Goal: Task Accomplishment & Management: Manage account settings

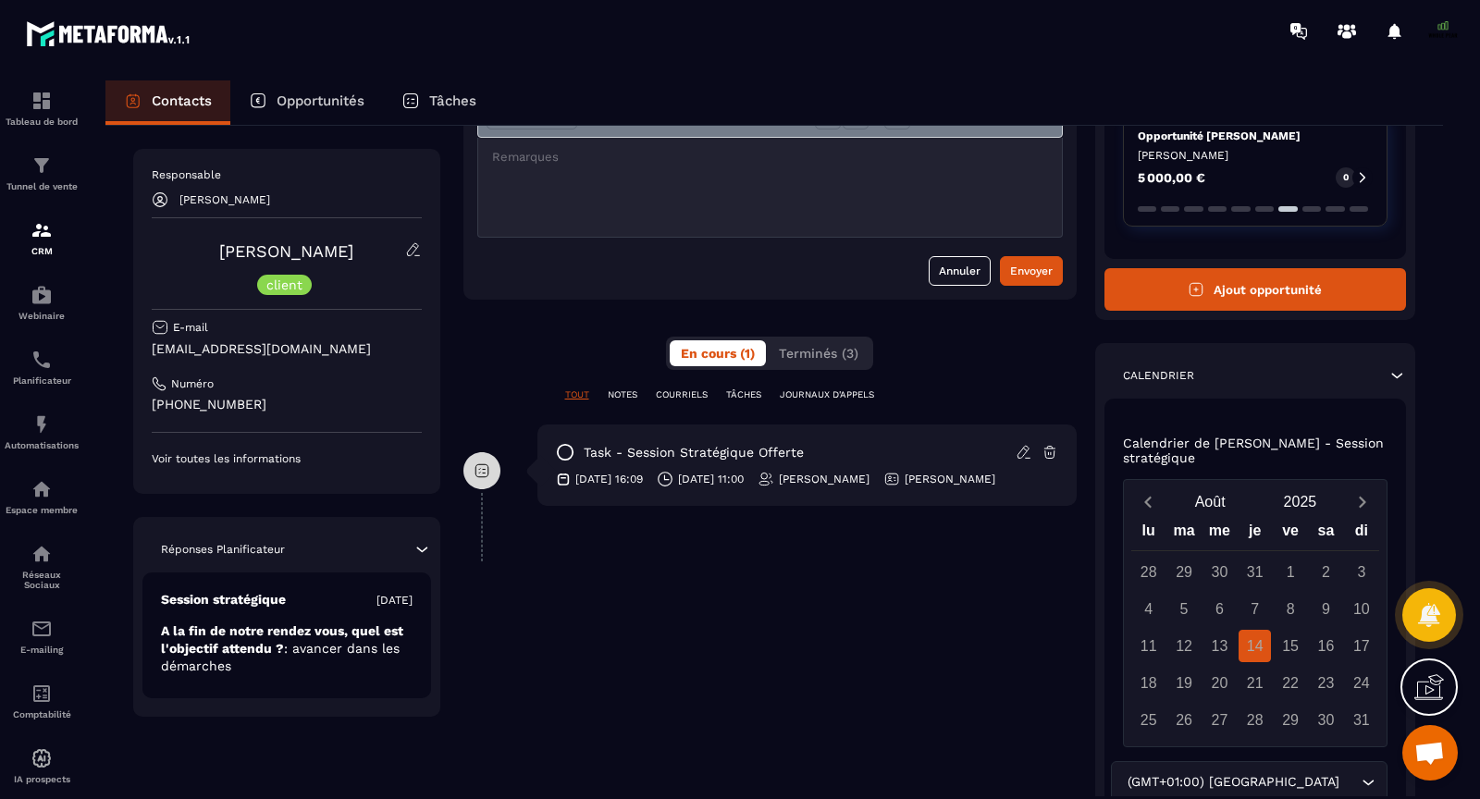
scroll to position [292, 0]
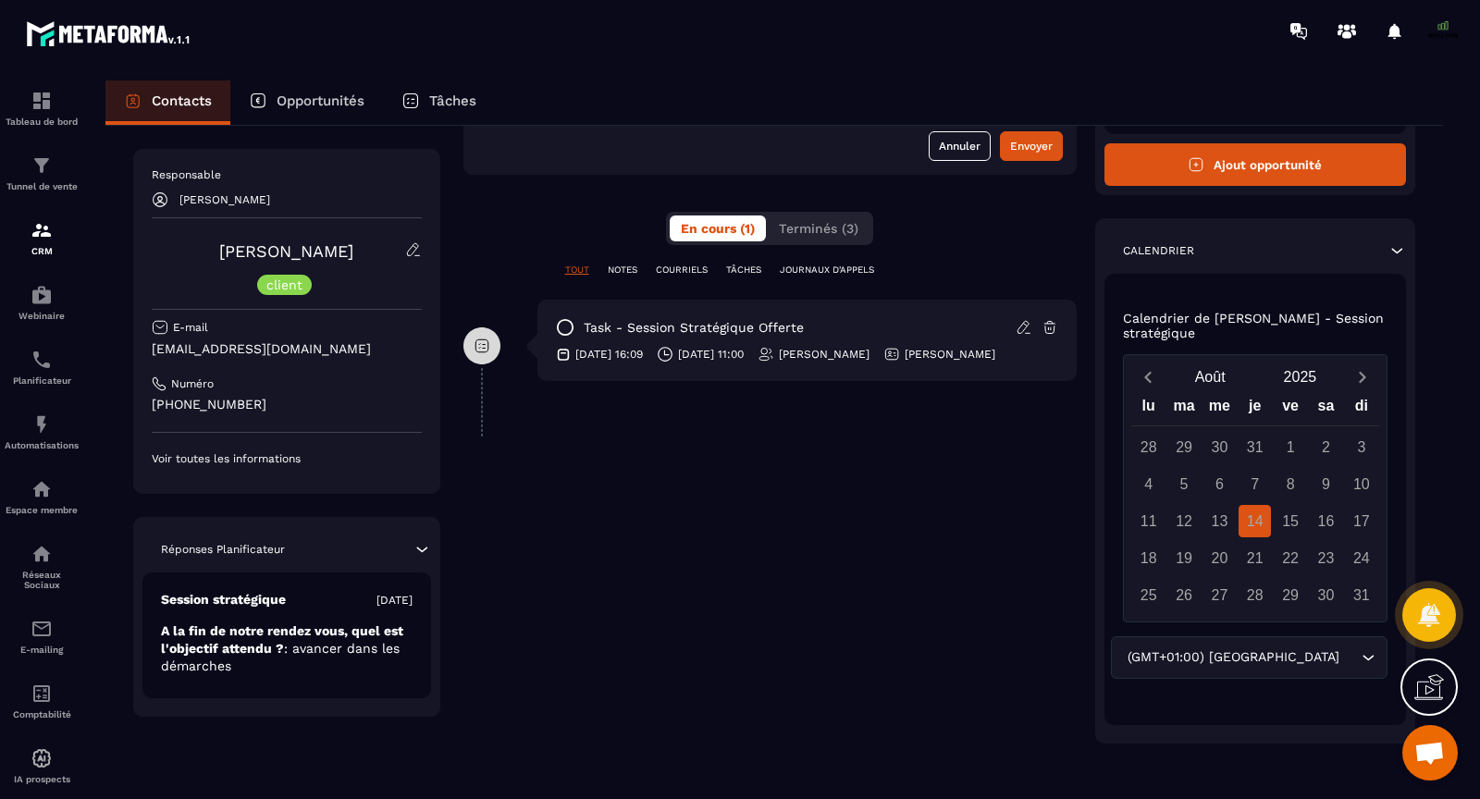
click at [998, 549] on div "**********" at bounding box center [769, 329] width 613 height 829
click at [1298, 524] on div "15" at bounding box center [1291, 521] width 32 height 32
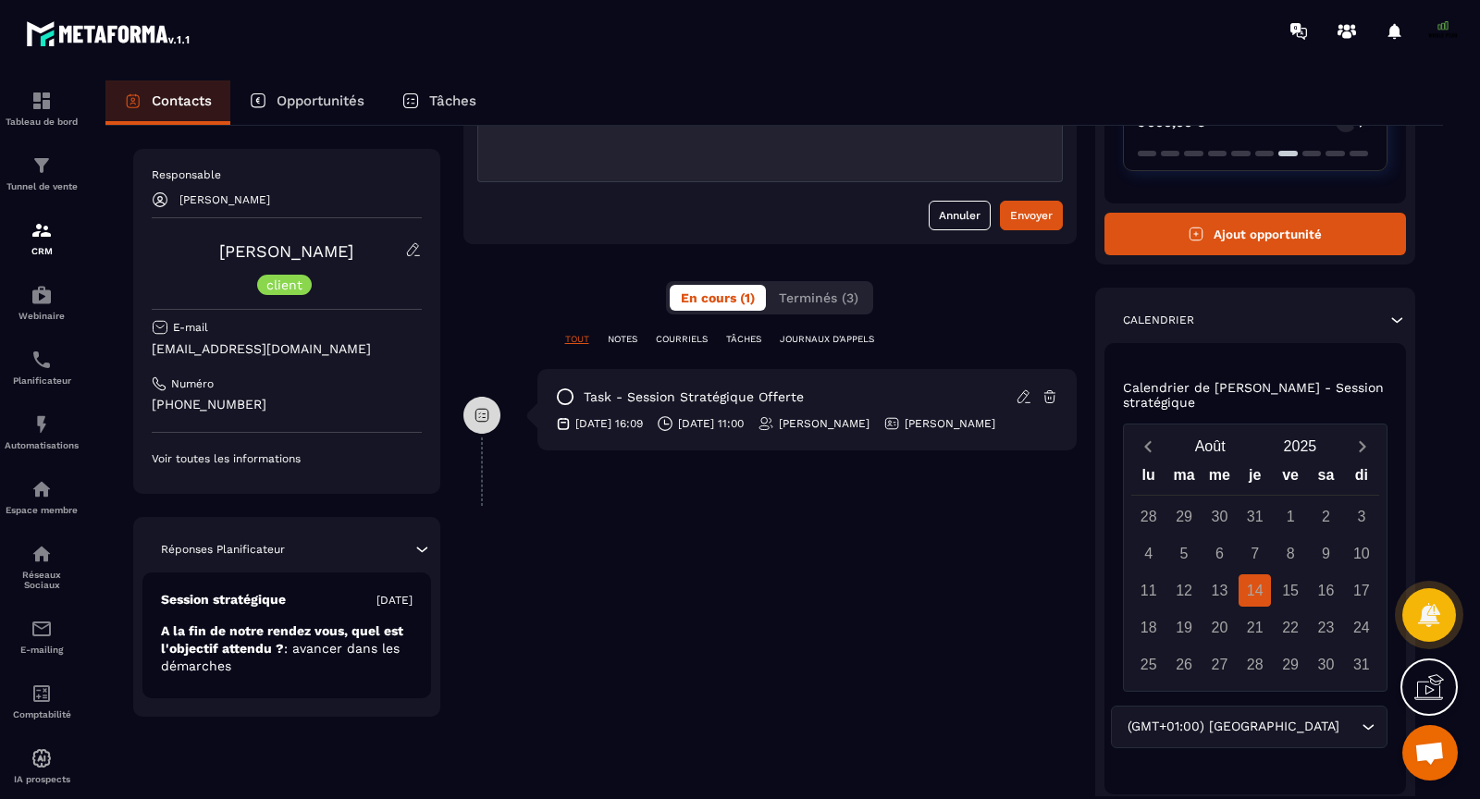
scroll to position [0, 0]
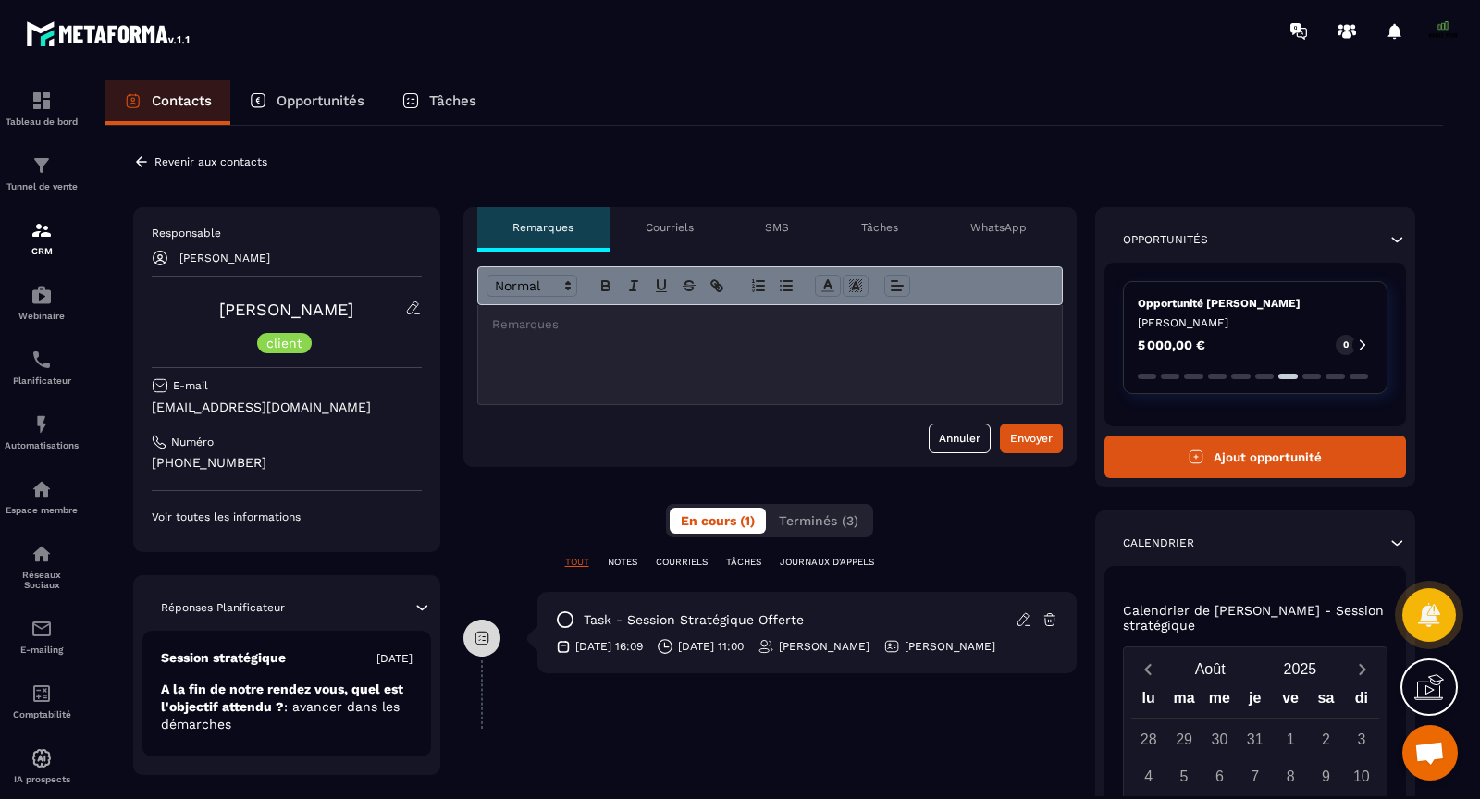
click at [672, 236] on div "Courriels" at bounding box center [670, 229] width 120 height 44
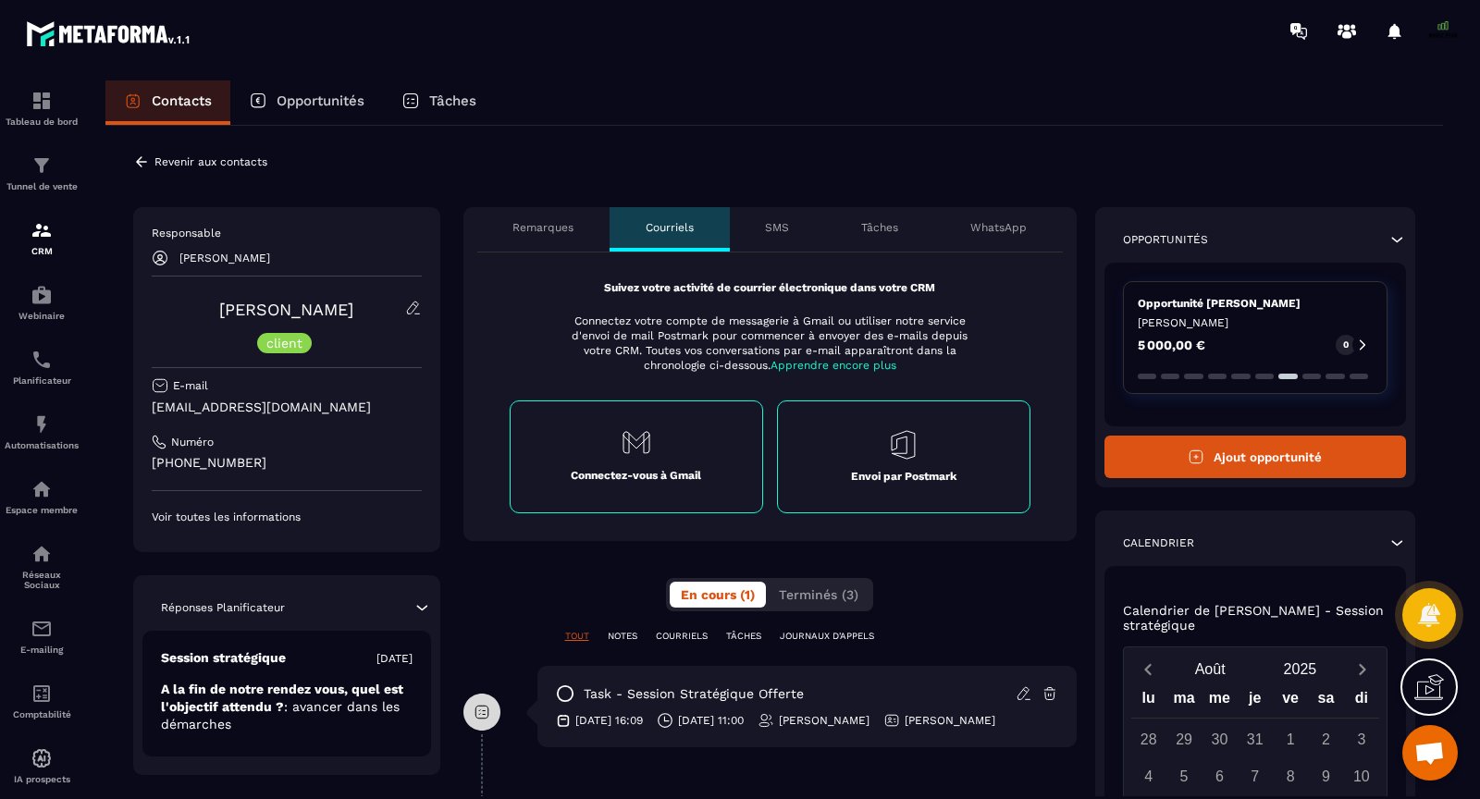
click at [545, 236] on div "Remarques" at bounding box center [543, 229] width 133 height 44
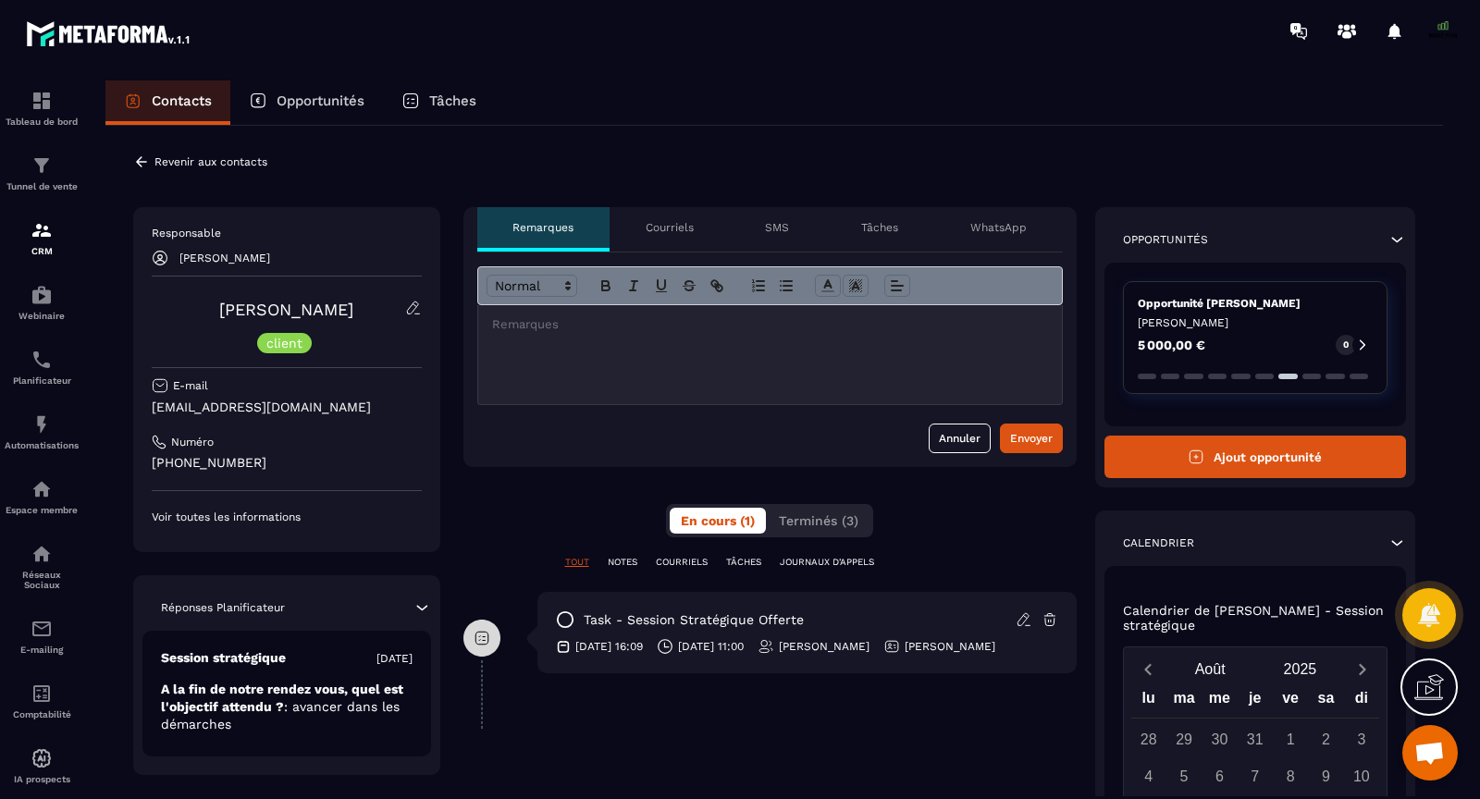
click at [779, 228] on p "SMS" at bounding box center [777, 227] width 24 height 15
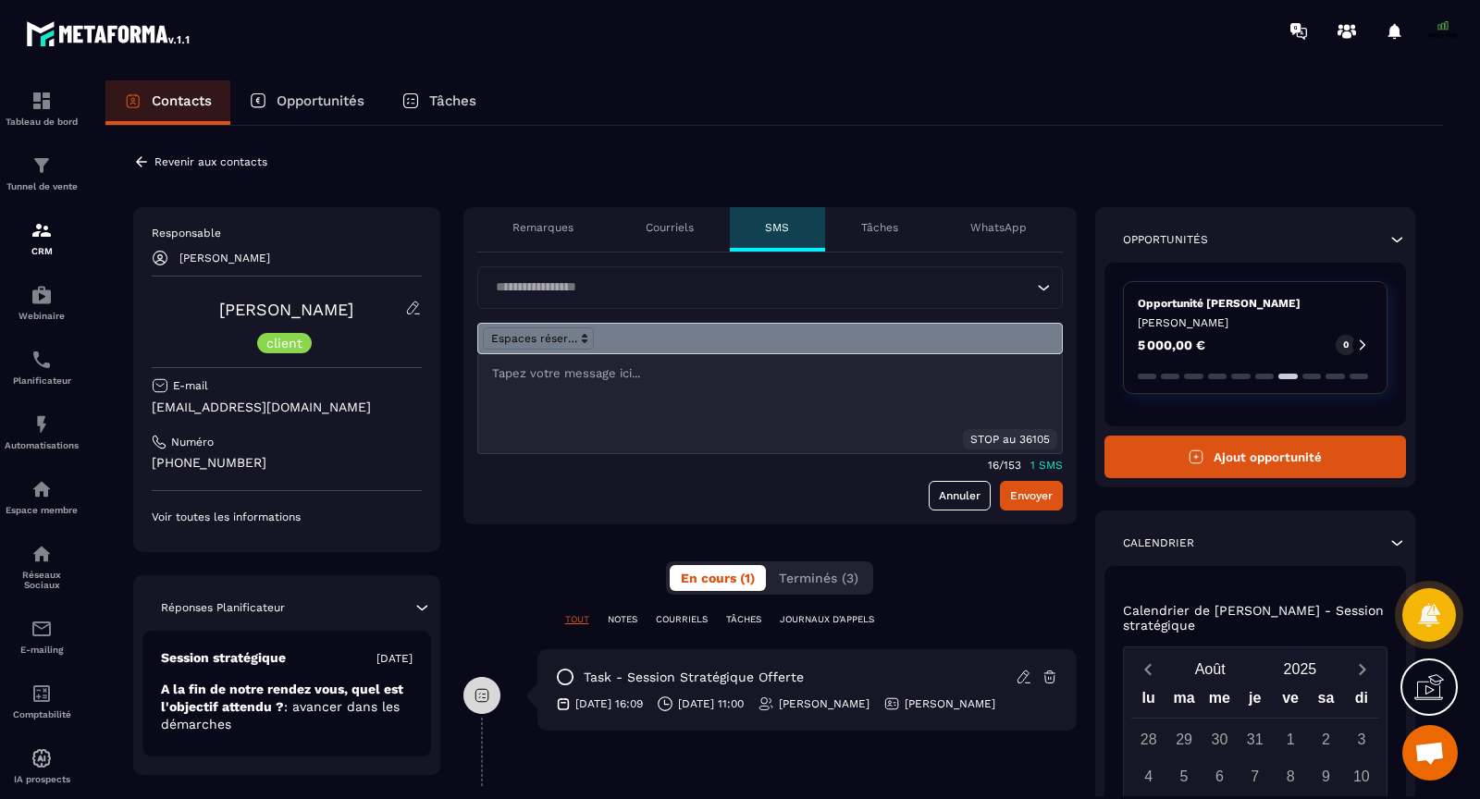
click at [876, 228] on p "Tâches" at bounding box center [879, 227] width 37 height 15
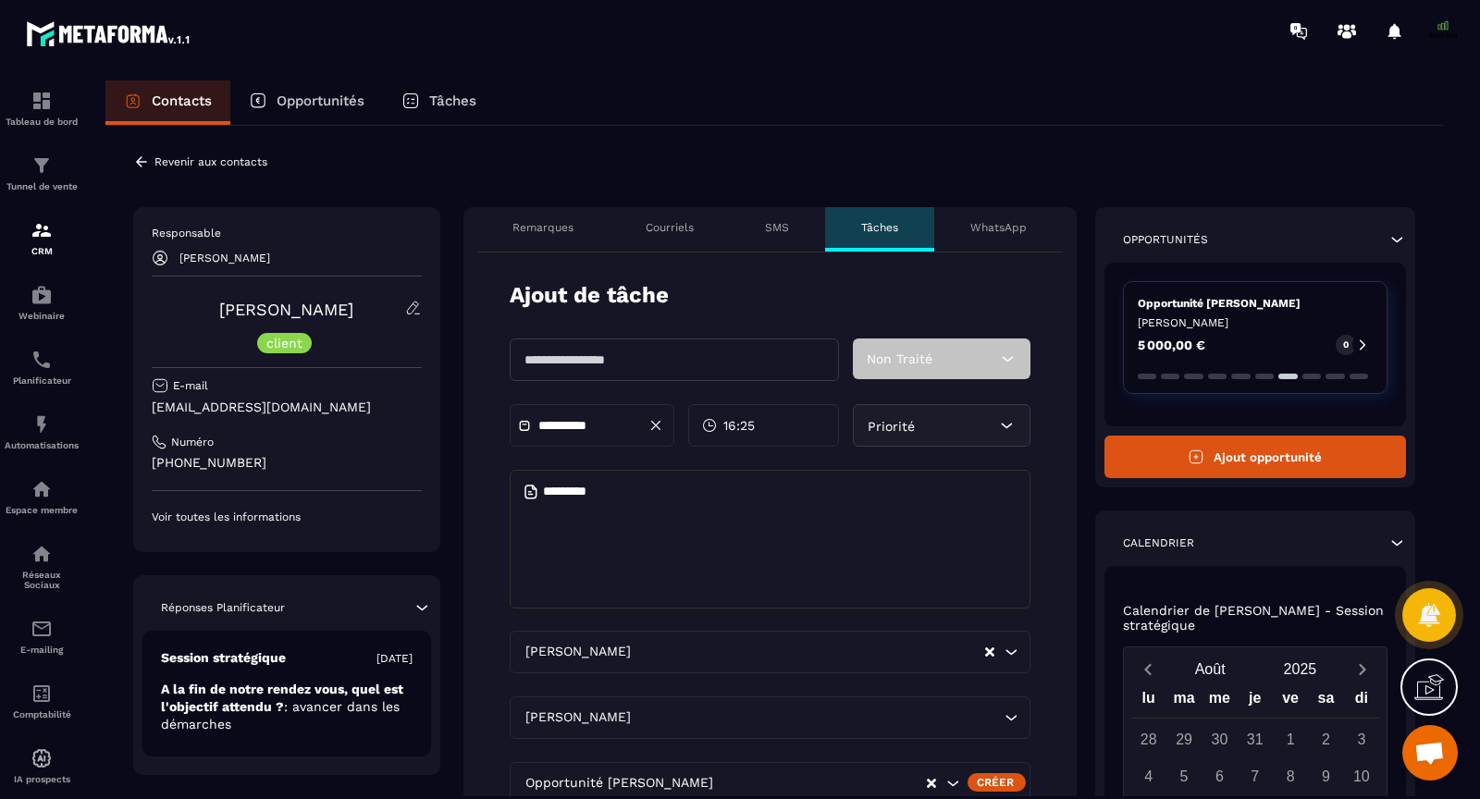
click at [1006, 225] on p "WhatsApp" at bounding box center [998, 227] width 56 height 15
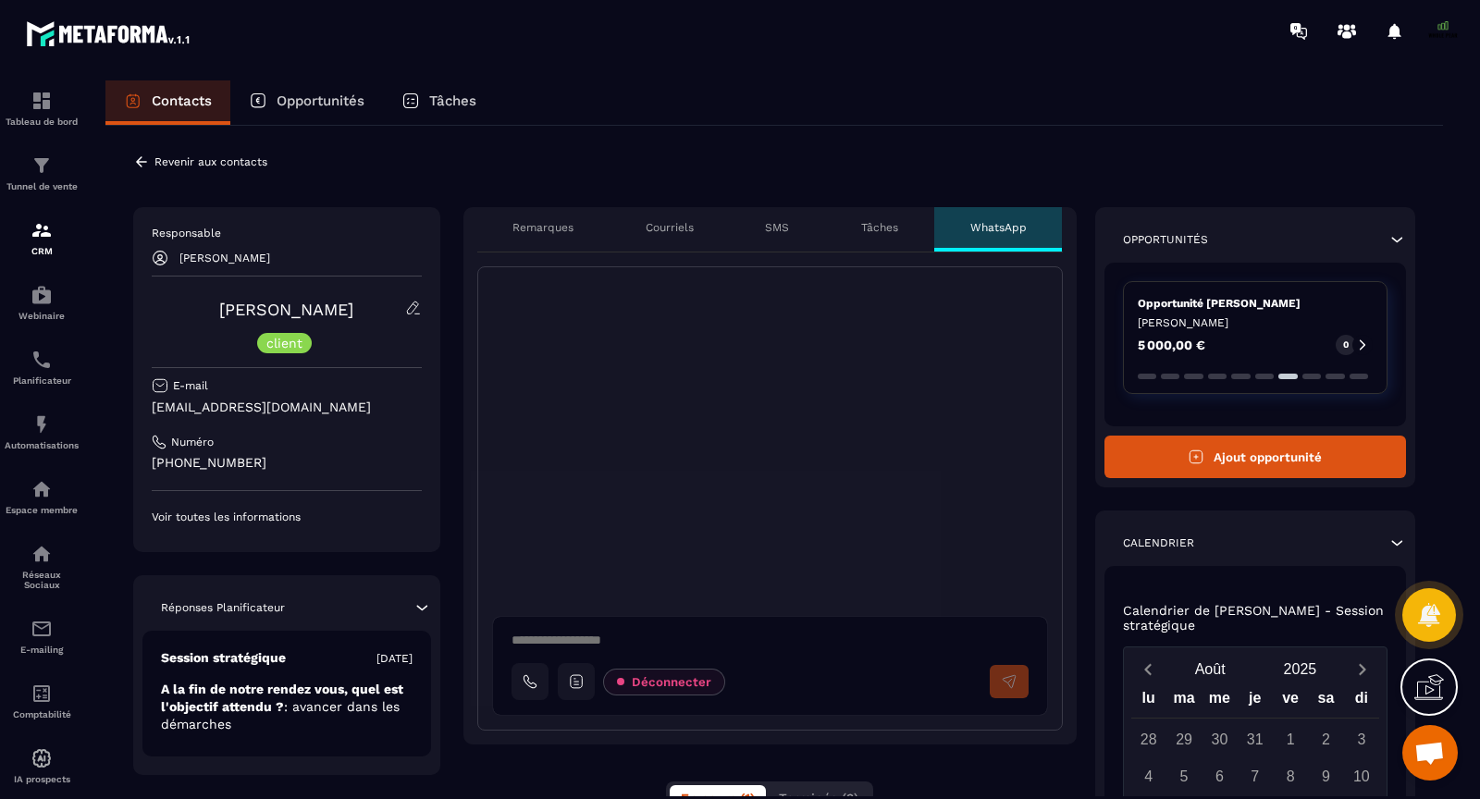
click at [531, 221] on p "Remarques" at bounding box center [542, 227] width 61 height 15
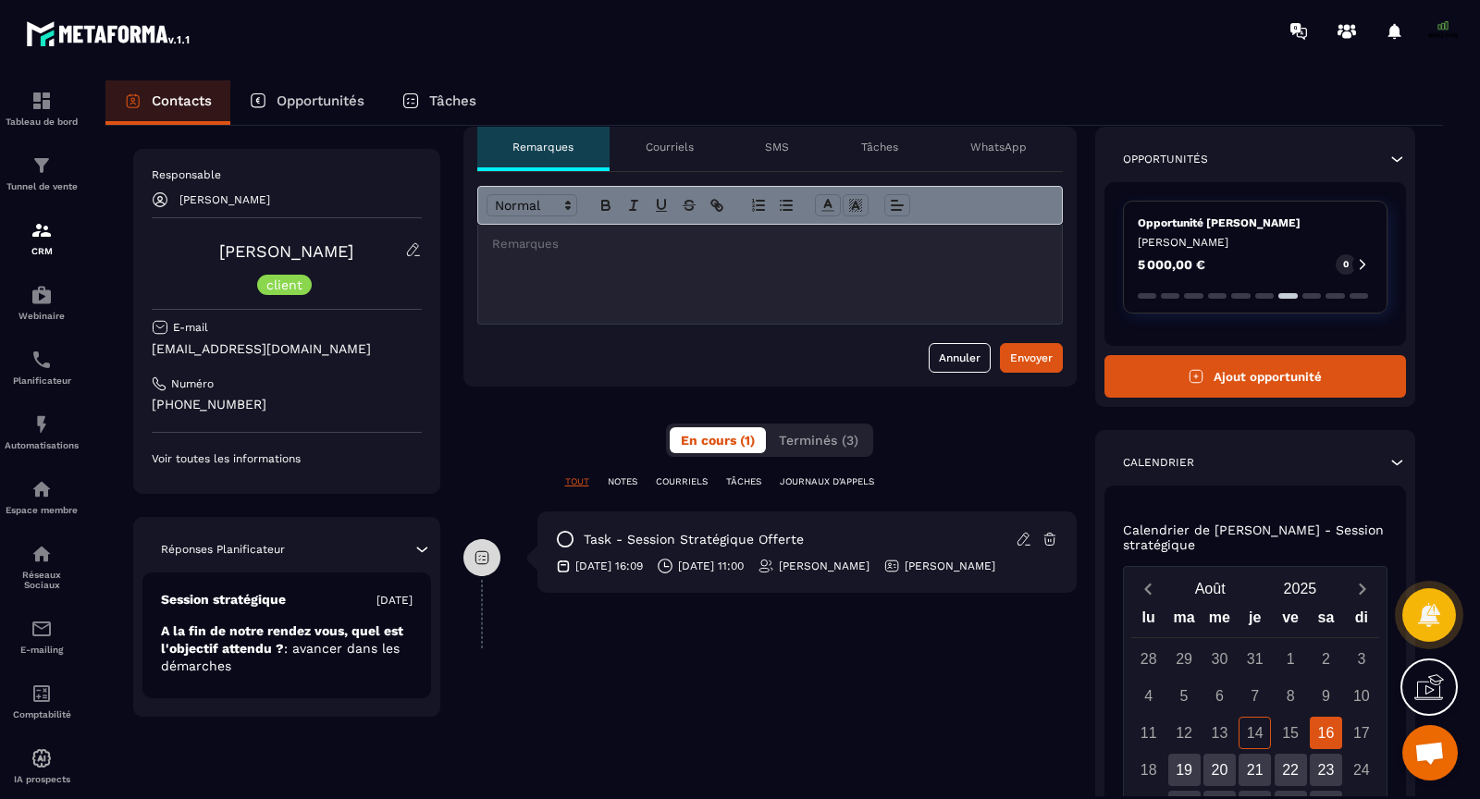
scroll to position [86, 0]
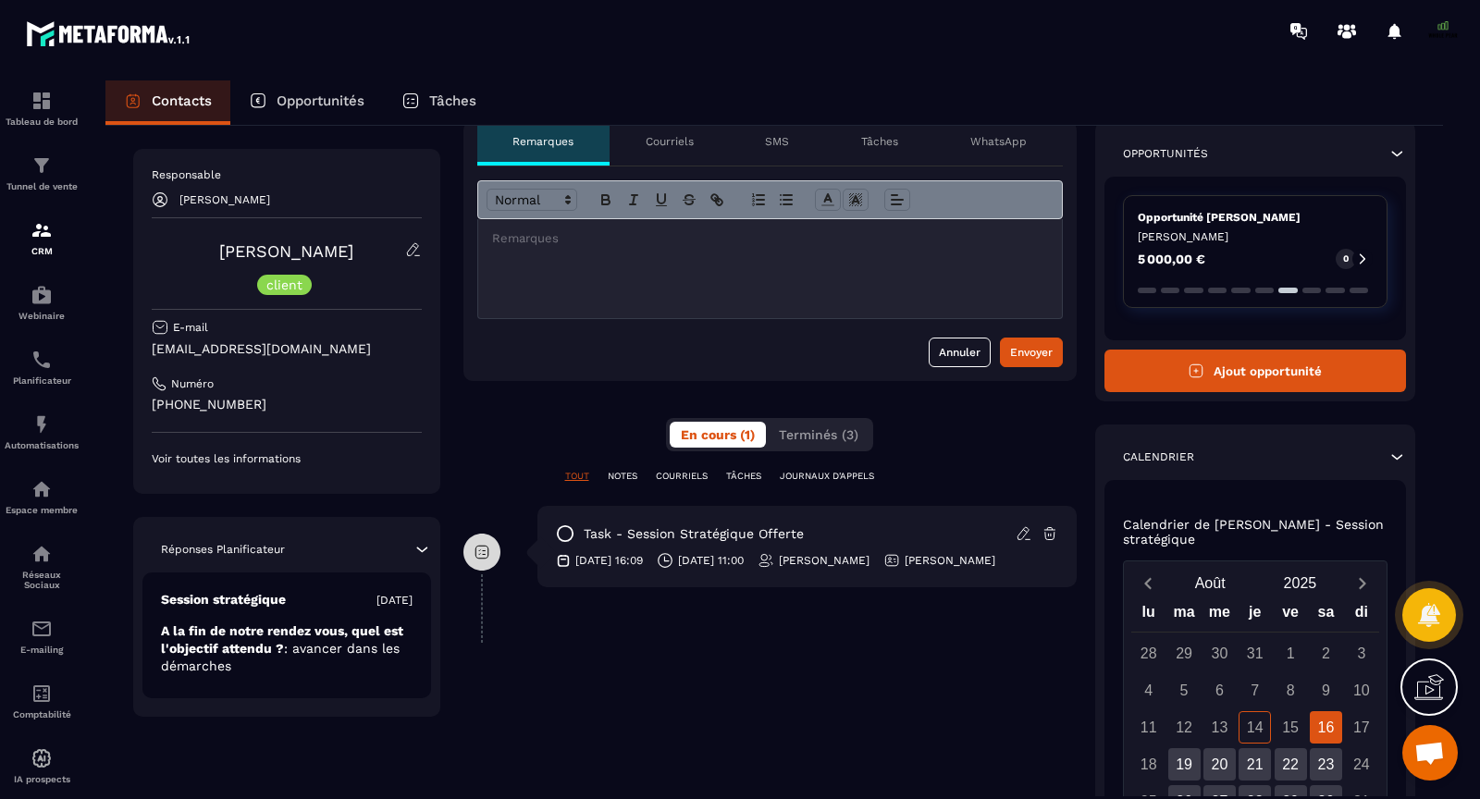
click at [427, 549] on icon at bounding box center [421, 550] width 11 height 6
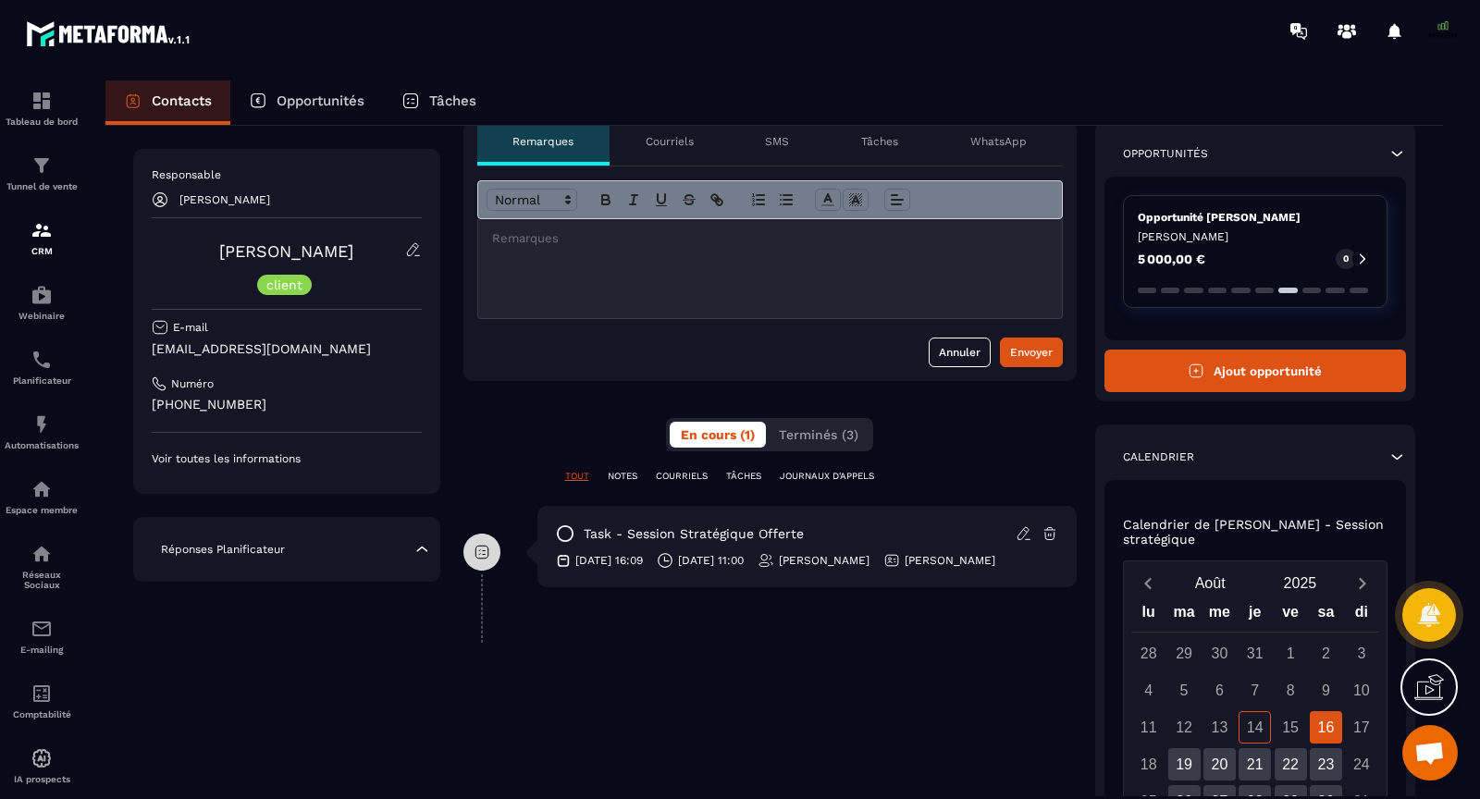
click at [426, 549] on icon at bounding box center [422, 549] width 18 height 18
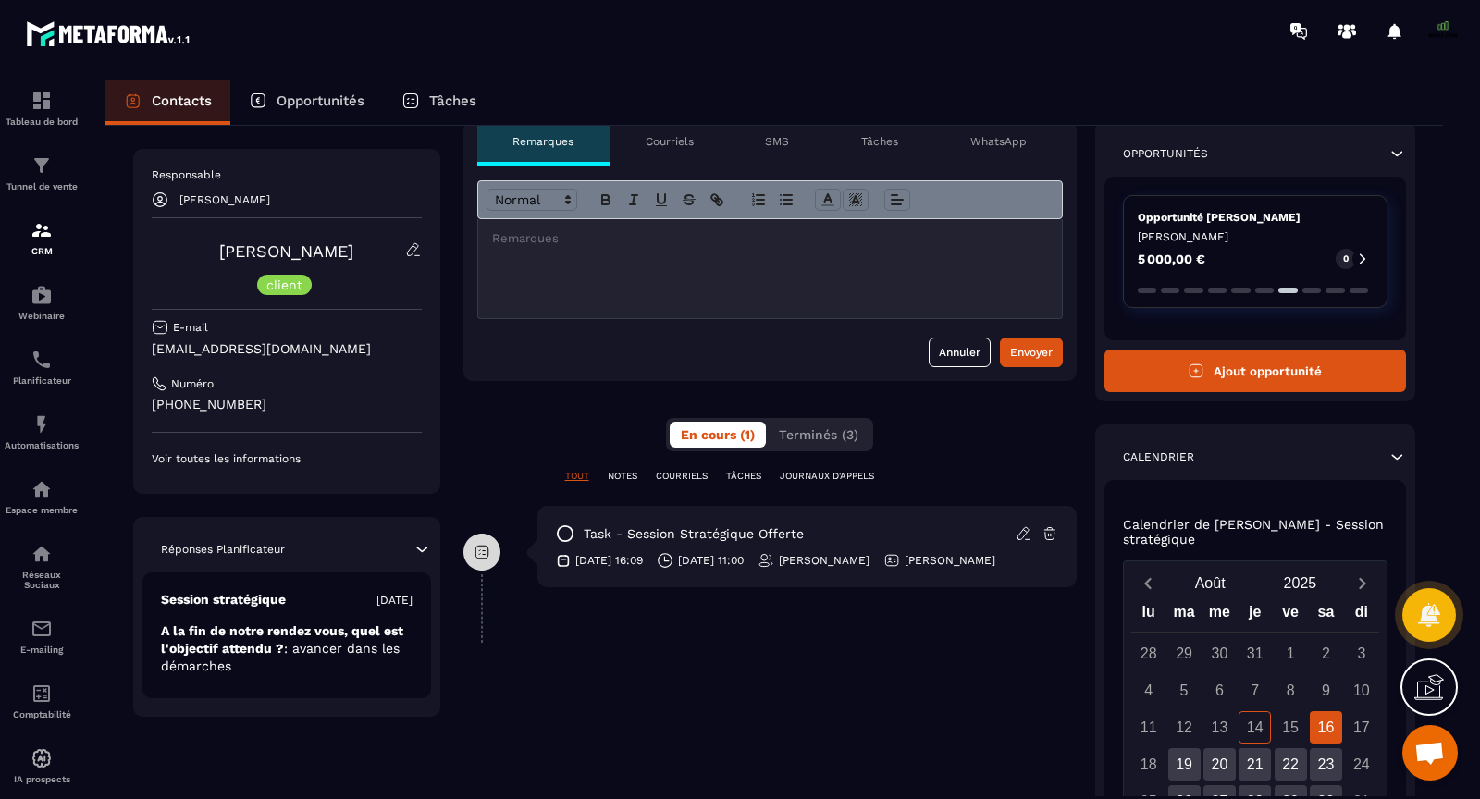
click at [338, 648] on span ": avancer dans les démarches" at bounding box center [280, 657] width 239 height 32
click at [498, 648] on div "**********" at bounding box center [769, 594] width 613 height 947
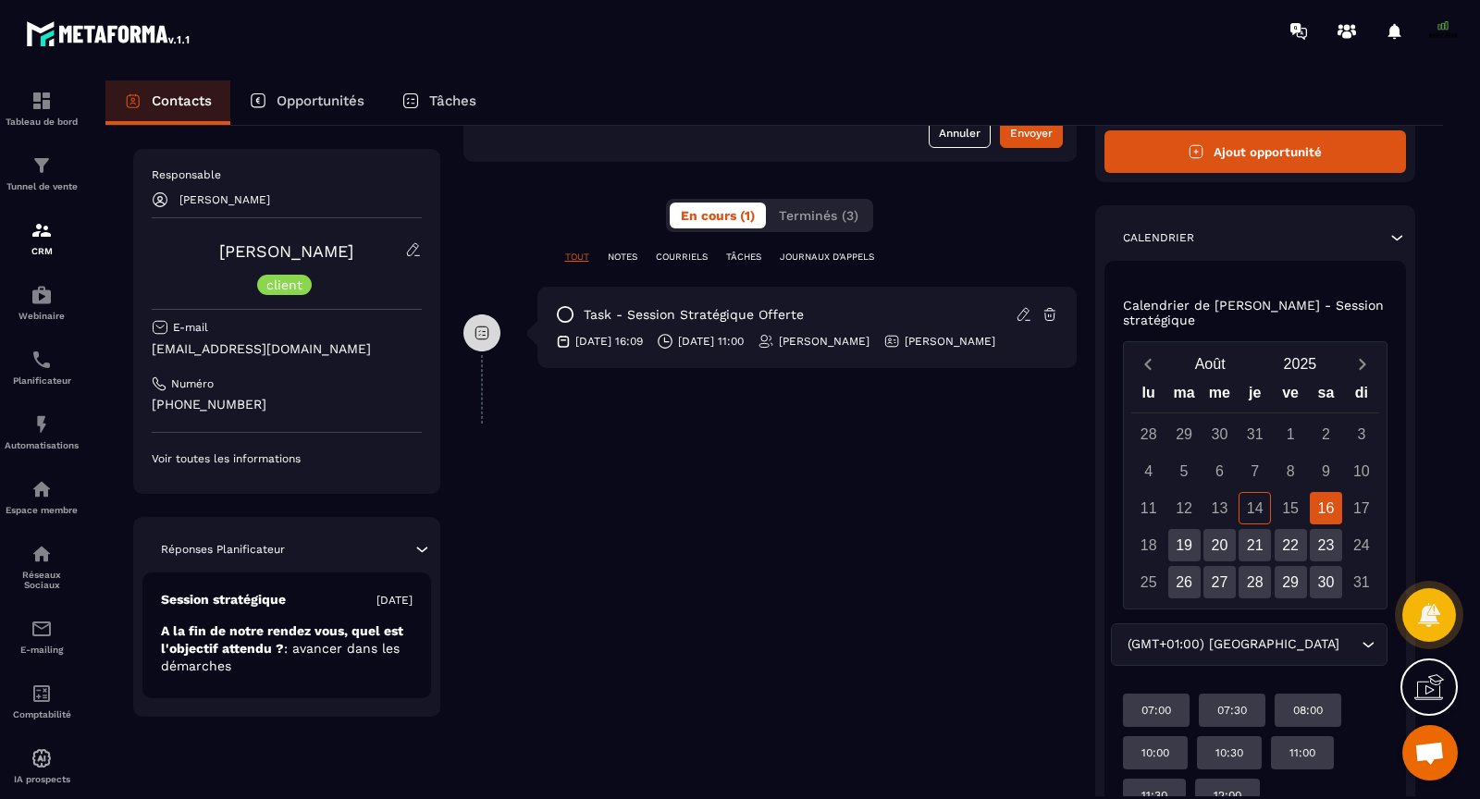
scroll to position [411, 0]
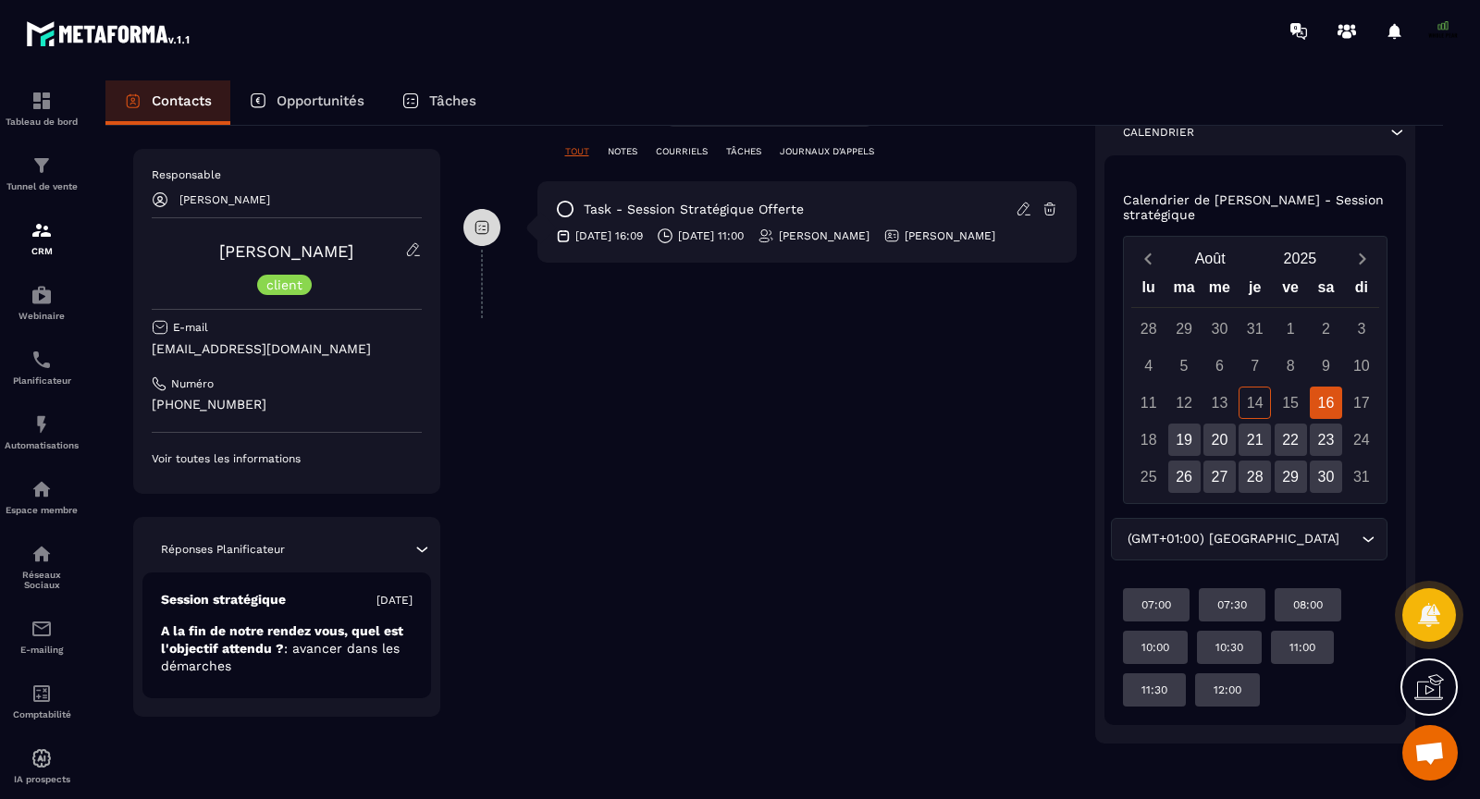
click at [1292, 404] on div "15" at bounding box center [1291, 403] width 32 height 32
click at [1288, 404] on div "15" at bounding box center [1291, 403] width 32 height 32
click at [1290, 402] on div "15" at bounding box center [1291, 403] width 32 height 32
click at [1259, 403] on div "14" at bounding box center [1255, 403] width 32 height 32
click at [1186, 673] on div "11:00" at bounding box center [1154, 689] width 63 height 33
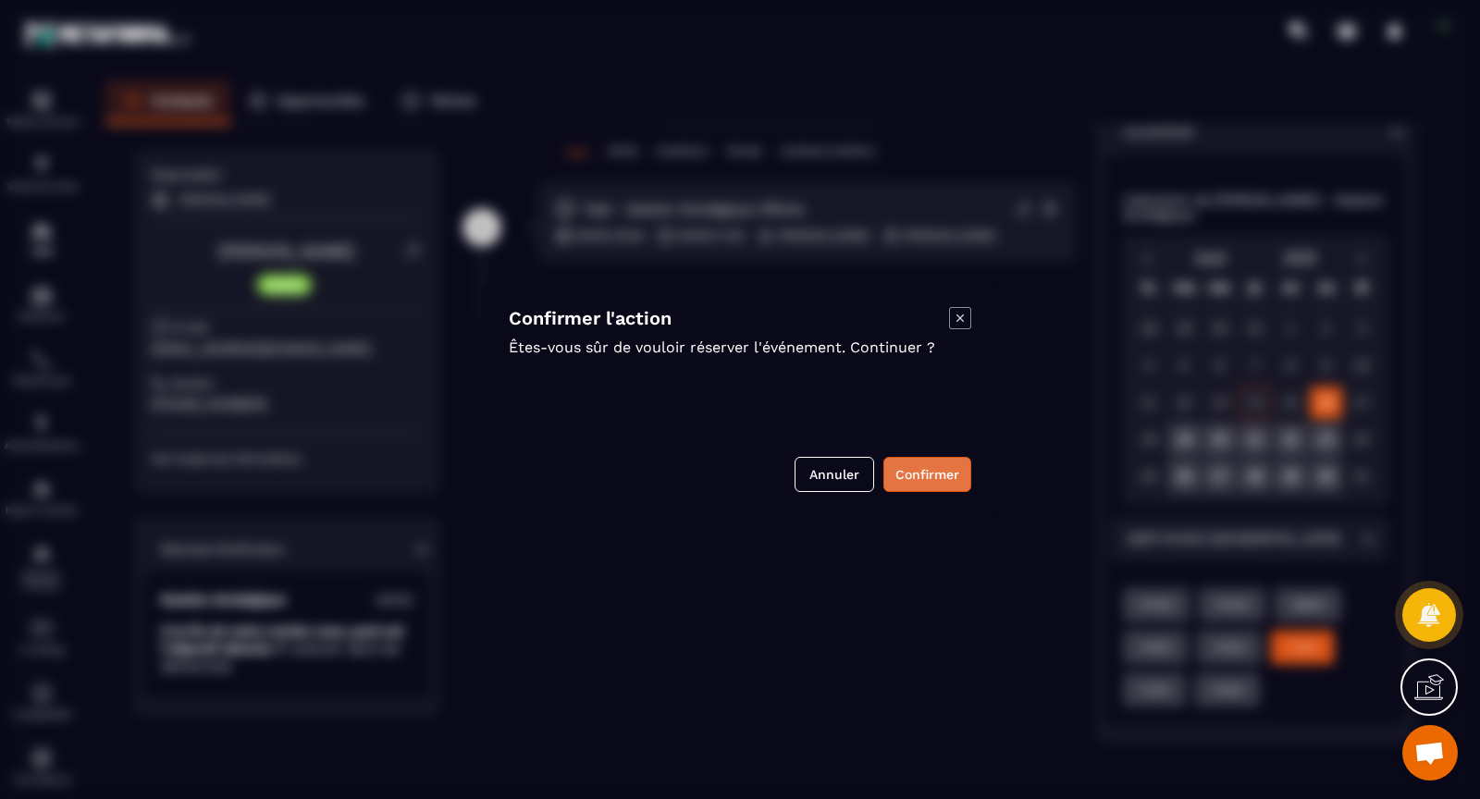
click at [919, 473] on button "Confirmer" at bounding box center [927, 474] width 88 height 35
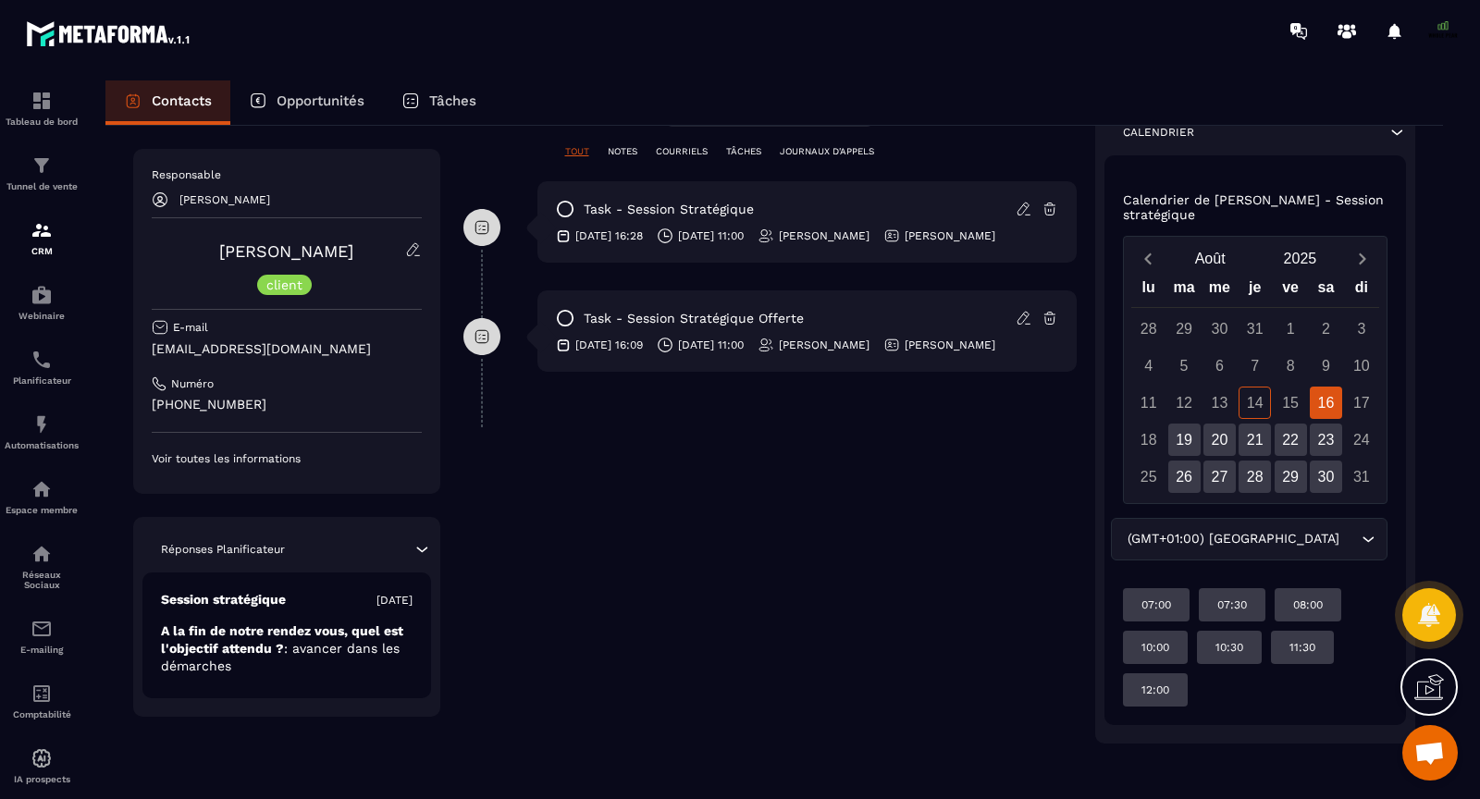
click at [1030, 208] on icon at bounding box center [1024, 209] width 17 height 17
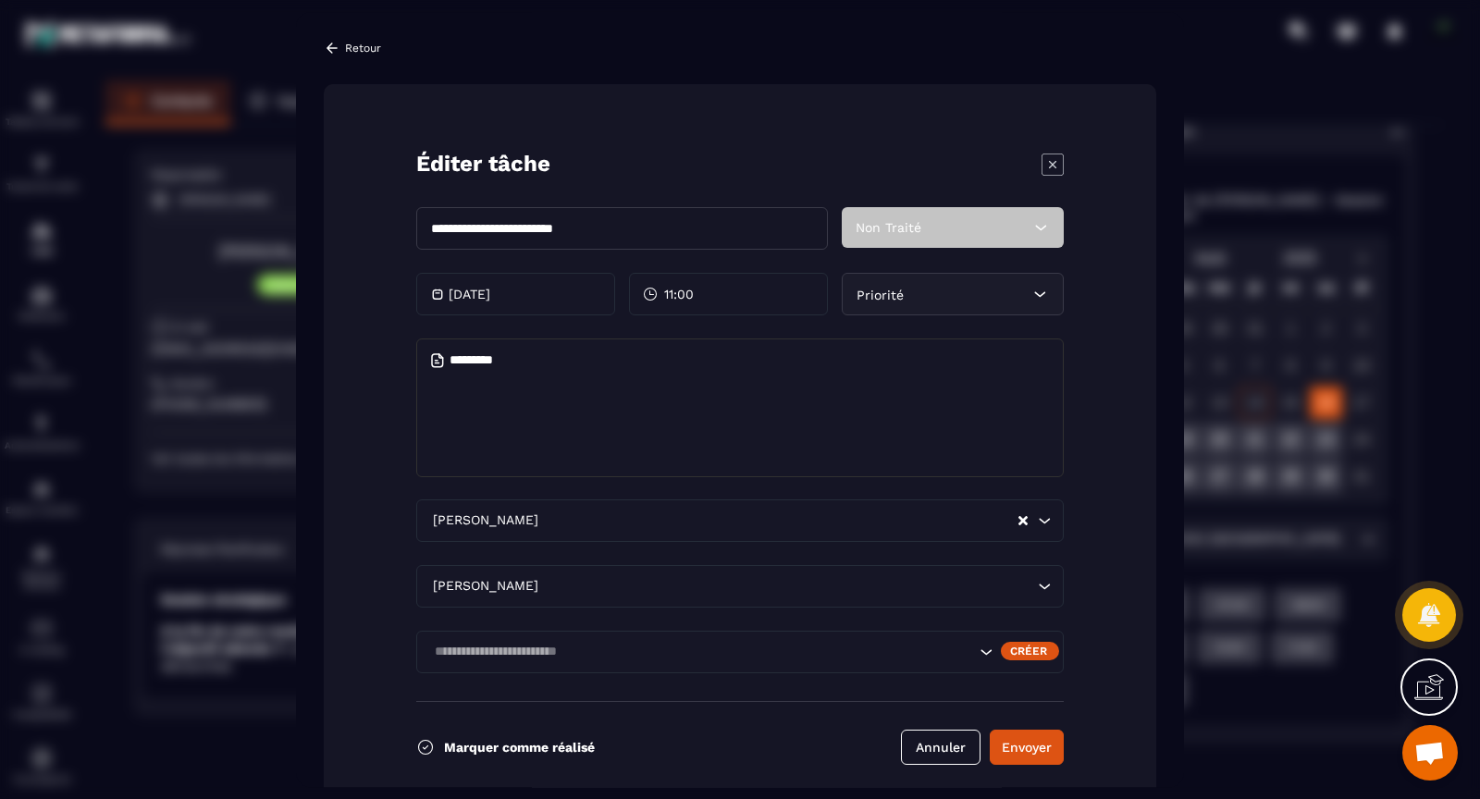
click at [542, 299] on div "[DATE]" at bounding box center [515, 294] width 199 height 43
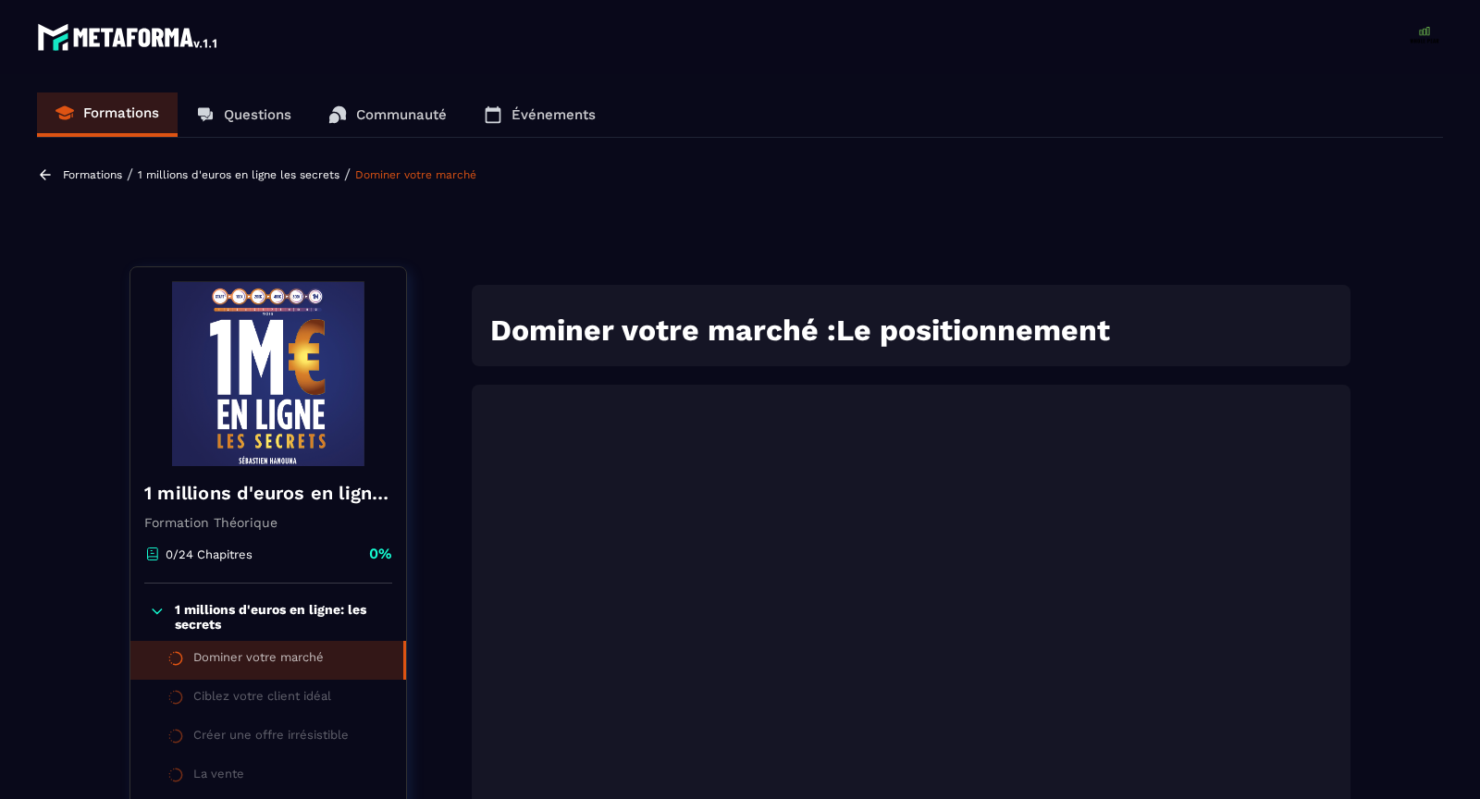
scroll to position [191, 0]
